Goal: Transaction & Acquisition: Purchase product/service

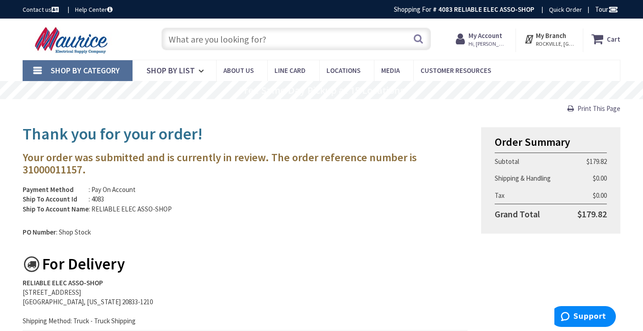
click at [193, 37] on input "text" at bounding box center [295, 39] width 269 height 23
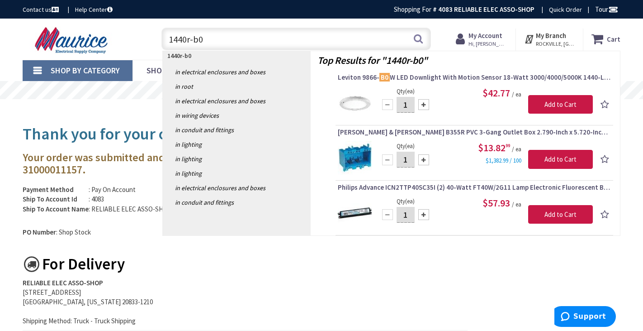
click at [182, 39] on input "1440r-b0" at bounding box center [295, 39] width 269 height 23
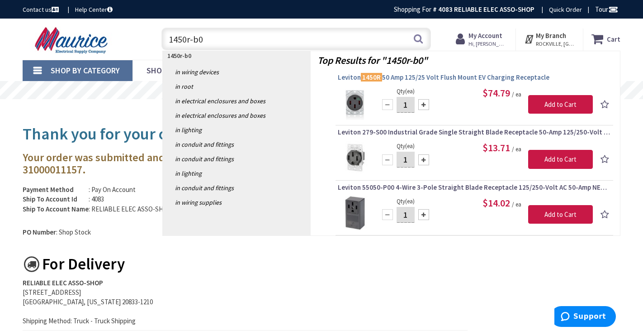
type input "1450r-b0"
click at [435, 76] on span "Leviton 1450R 50 Amp 125/25 Volt Flush Mount EV Charging Receptacle" at bounding box center [474, 77] width 273 height 9
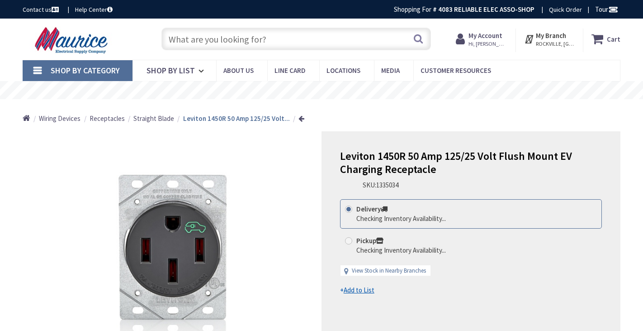
type input "[GEOGRAPHIC_DATA][PERSON_NAME], [GEOGRAPHIC_DATA]"
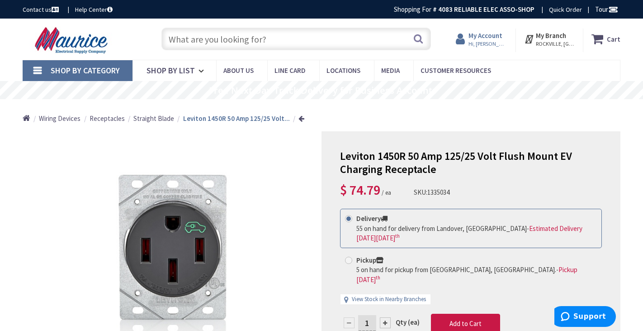
click at [485, 39] on strong "My Account" at bounding box center [486, 35] width 34 height 9
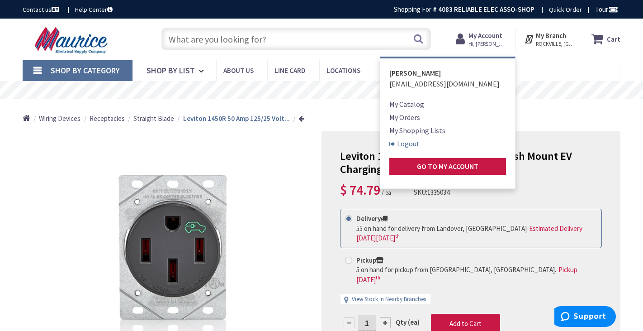
click at [410, 143] on link "Logout" at bounding box center [404, 143] width 30 height 11
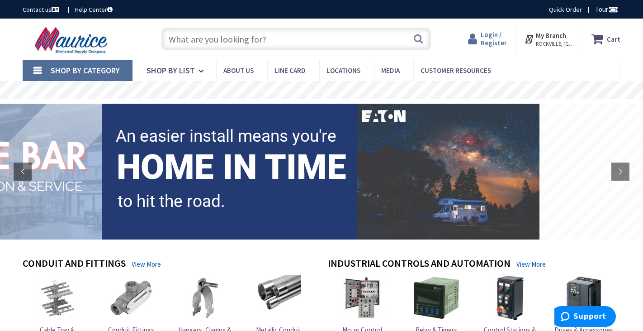
click at [497, 38] on span "Login / Register" at bounding box center [494, 38] width 26 height 17
